Goal: Browse casually

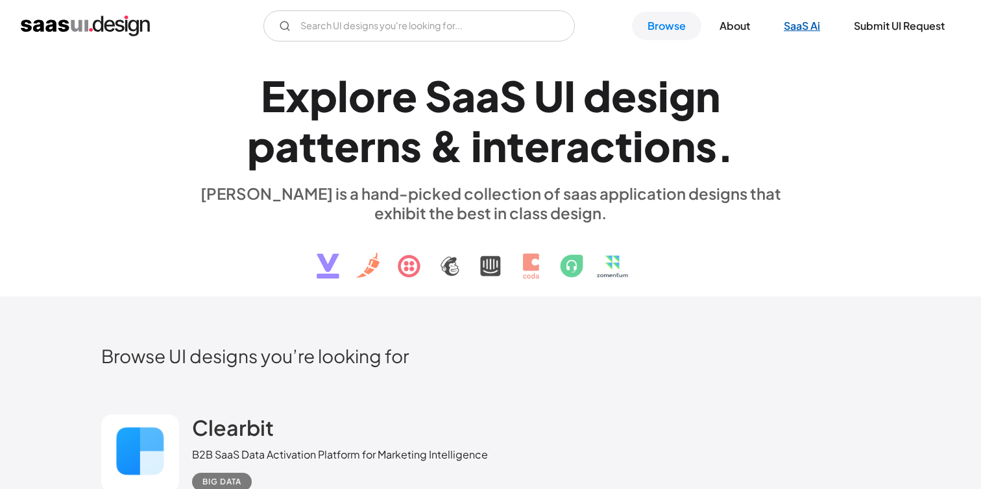
click at [820, 22] on link "SaaS Ai" at bounding box center [802, 26] width 68 height 29
click at [645, 36] on link "Browse" at bounding box center [666, 26] width 69 height 29
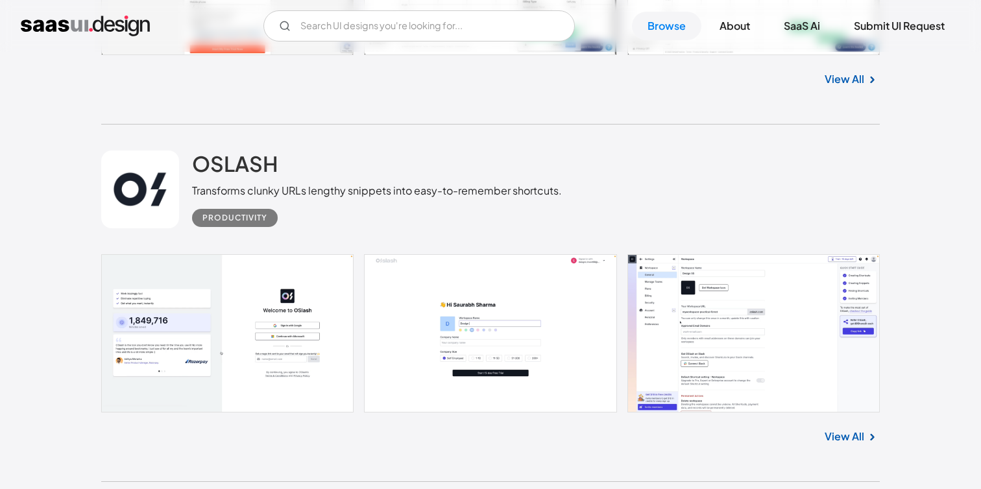
scroll to position [2368, 0]
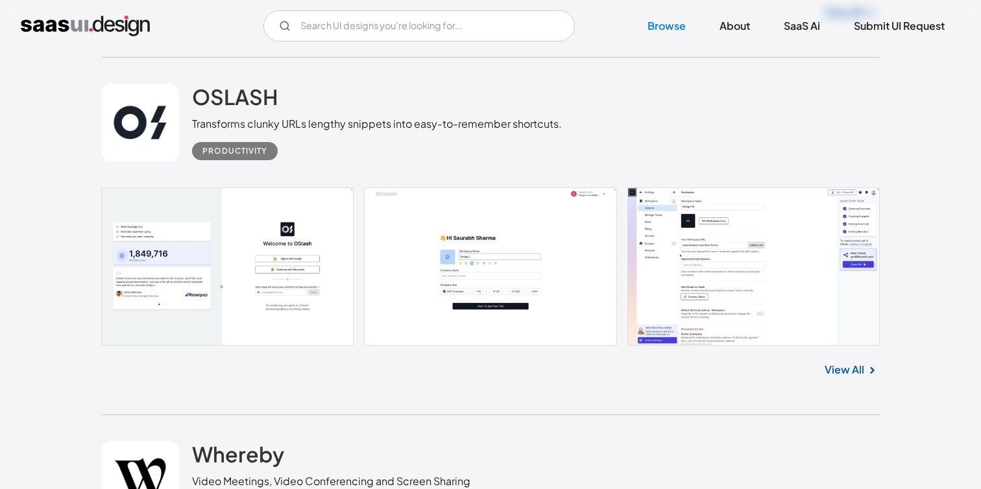
click at [686, 264] on link at bounding box center [490, 267] width 779 height 158
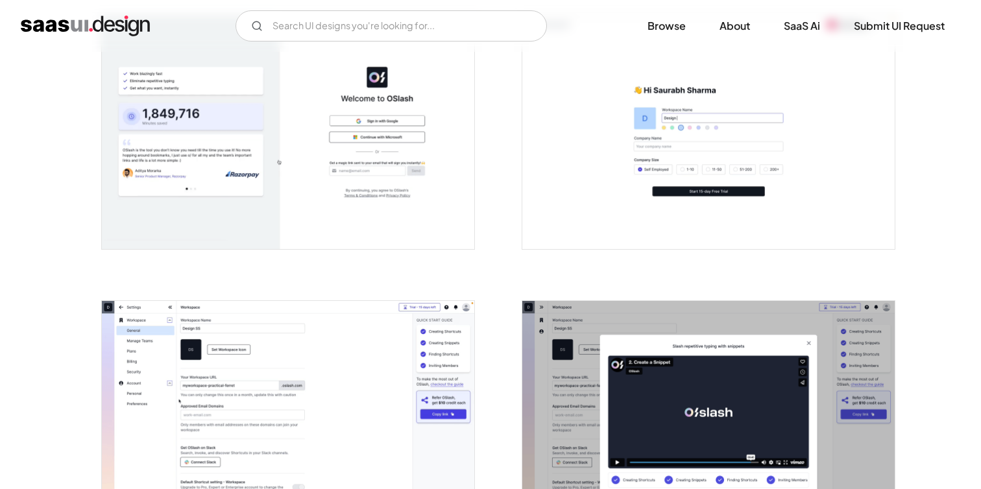
scroll to position [531, 0]
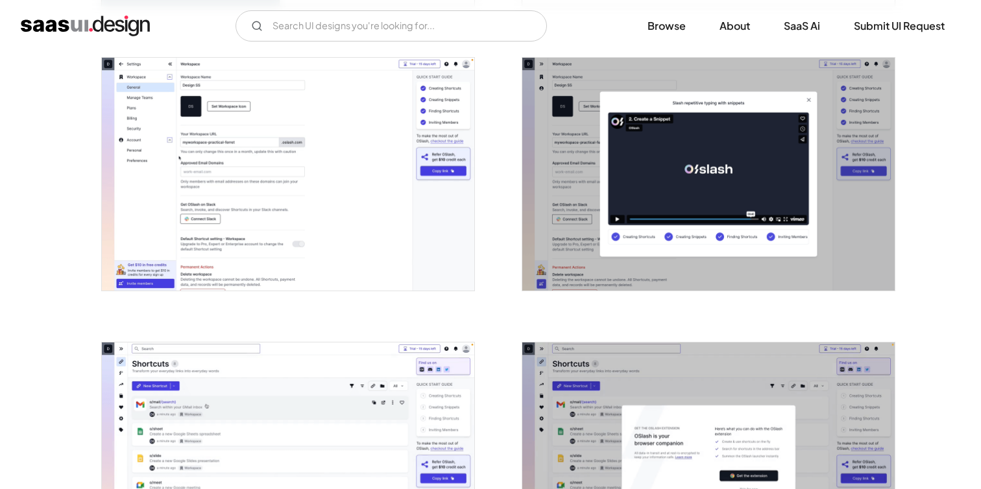
click at [263, 197] on img "open lightbox" at bounding box center [288, 174] width 373 height 233
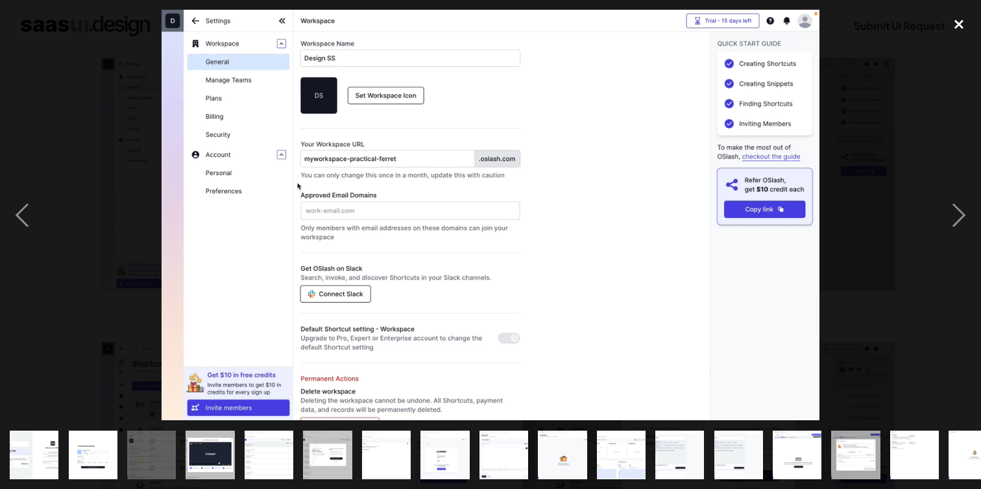
click at [973, 34] on div "close lightbox" at bounding box center [959, 24] width 44 height 29
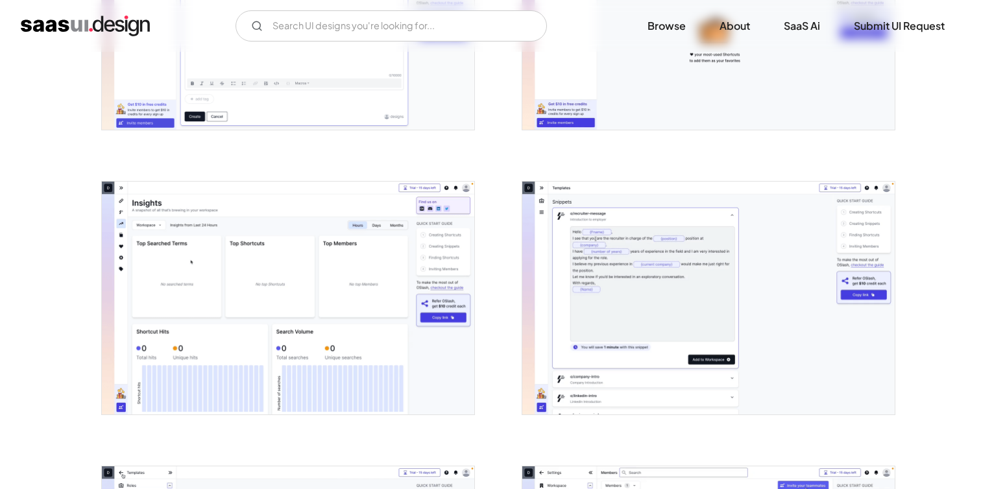
scroll to position [1594, 0]
